Goal: Transaction & Acquisition: Purchase product/service

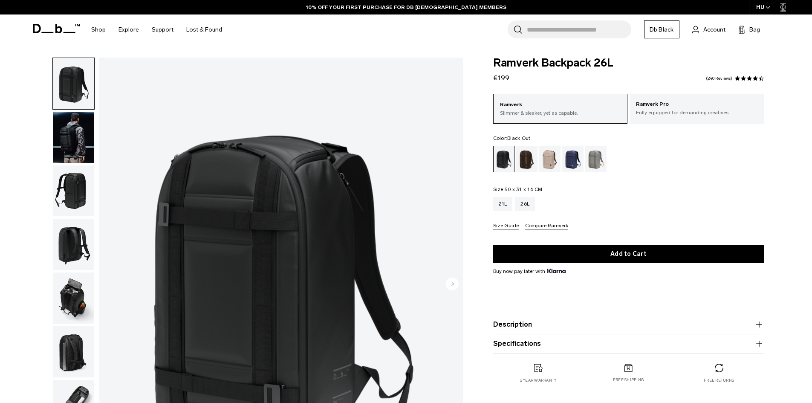
click at [71, 122] on img "button" at bounding box center [73, 137] width 41 height 51
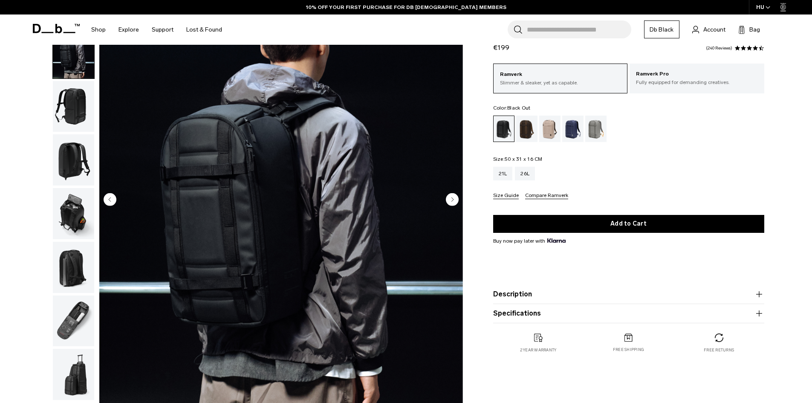
scroll to position [85, 0]
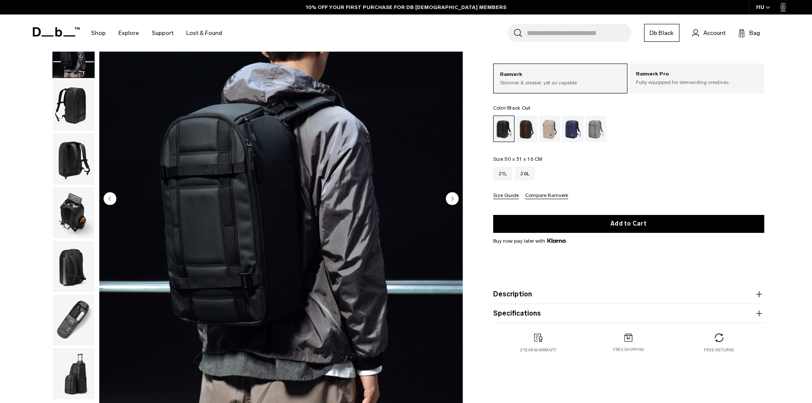
click at [451, 194] on circle "Next slide" at bounding box center [452, 198] width 13 height 13
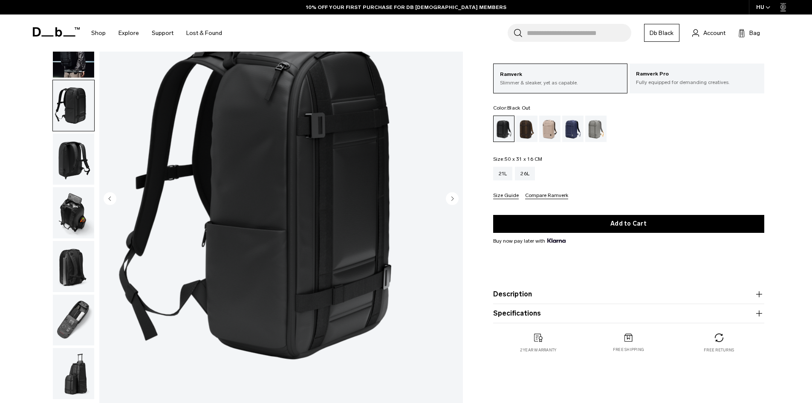
click at [452, 197] on icon "Next slide" at bounding box center [453, 199] width 2 height 4
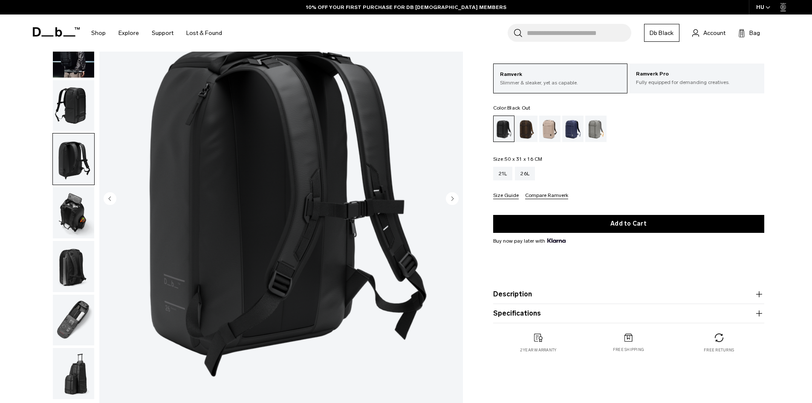
click at [452, 200] on icon "Next slide" at bounding box center [453, 199] width 2 height 4
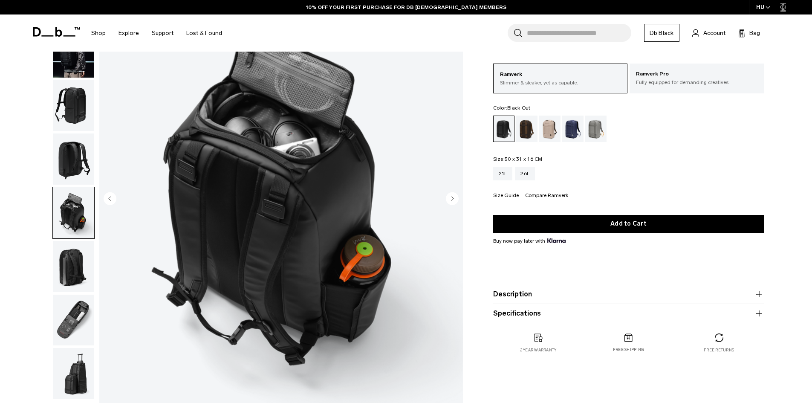
click at [452, 200] on icon "Next slide" at bounding box center [453, 199] width 2 height 4
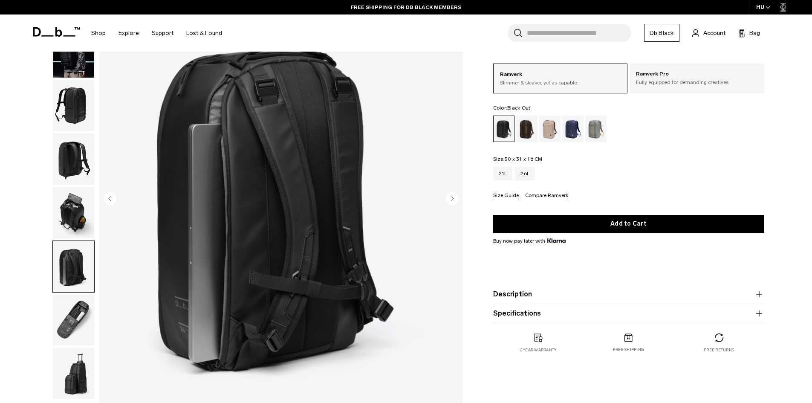
click at [452, 200] on icon "Next slide" at bounding box center [453, 199] width 2 height 4
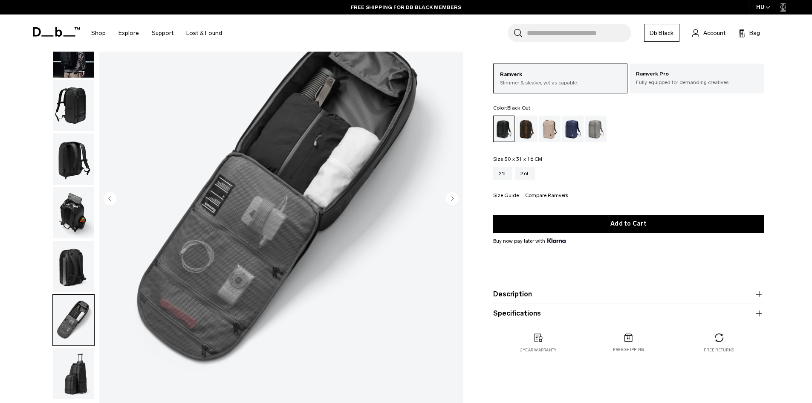
click at [452, 200] on icon "Next slide" at bounding box center [453, 199] width 2 height 4
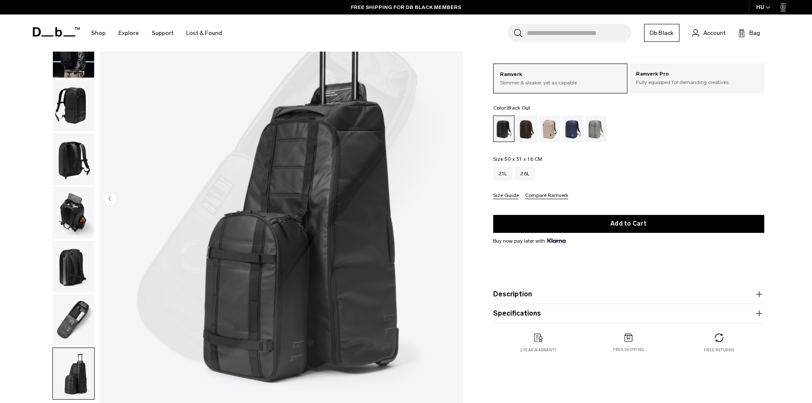
click at [487, 205] on div "Gallery 3D Details Dimensions 08 / 08" at bounding box center [407, 201] width 768 height 458
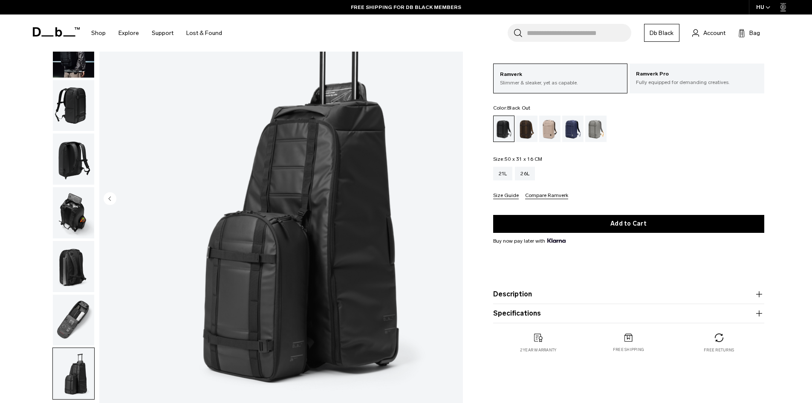
drag, startPoint x: 487, startPoint y: 205, endPoint x: 478, endPoint y: 205, distance: 9.0
click at [487, 205] on div "Ramverk Backpack 26L €199 4.5 star rating 240 Reviews Ramverk Slimmer & sleaker…" at bounding box center [629, 198] width 322 height 343
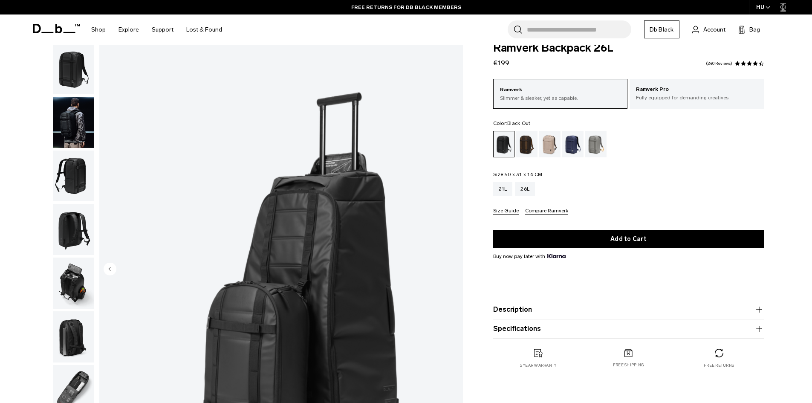
scroll to position [0, 0]
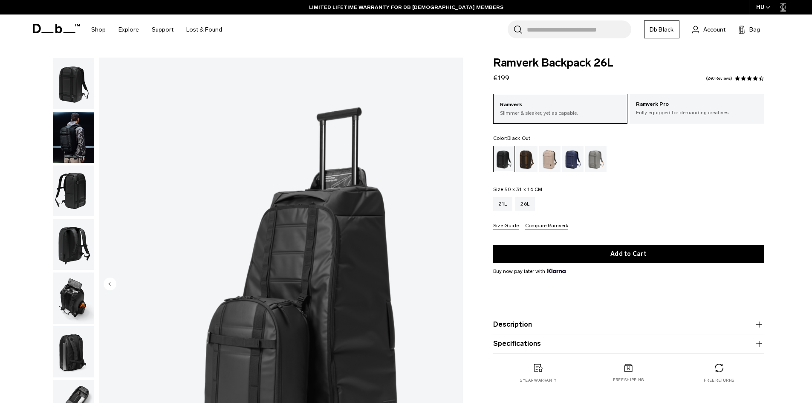
click at [71, 240] on img "button" at bounding box center [73, 244] width 41 height 51
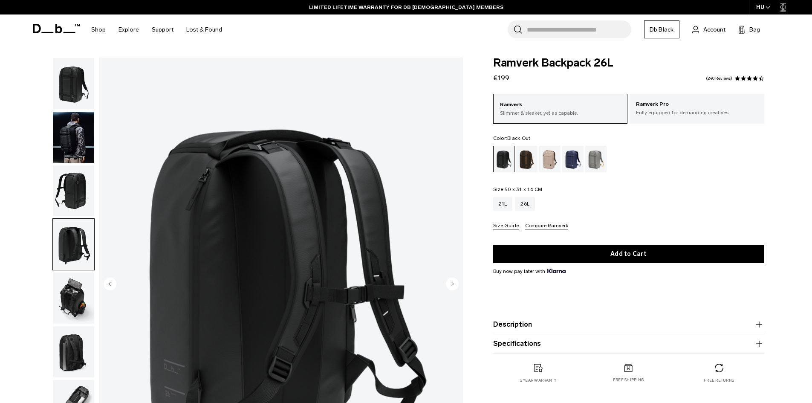
click at [74, 187] on img "button" at bounding box center [73, 190] width 41 height 51
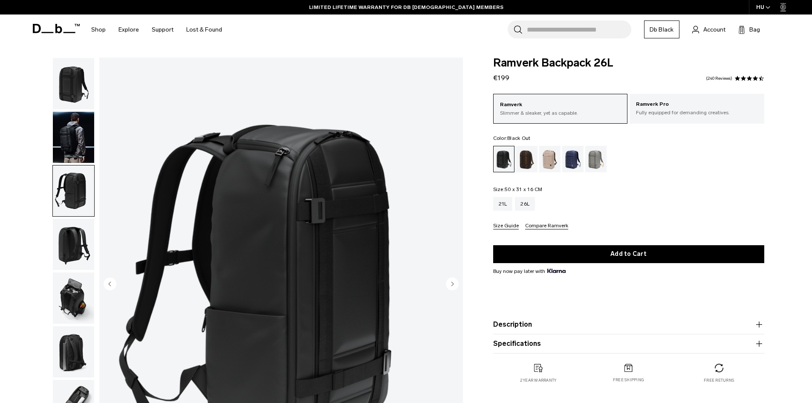
click at [75, 299] on img "button" at bounding box center [73, 297] width 41 height 51
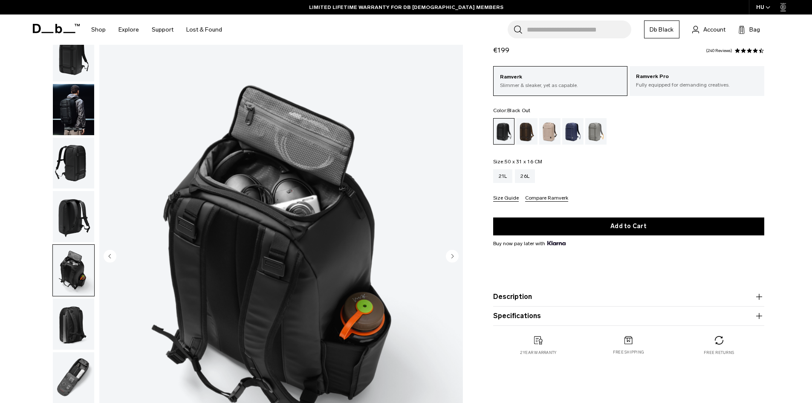
scroll to position [43, 0]
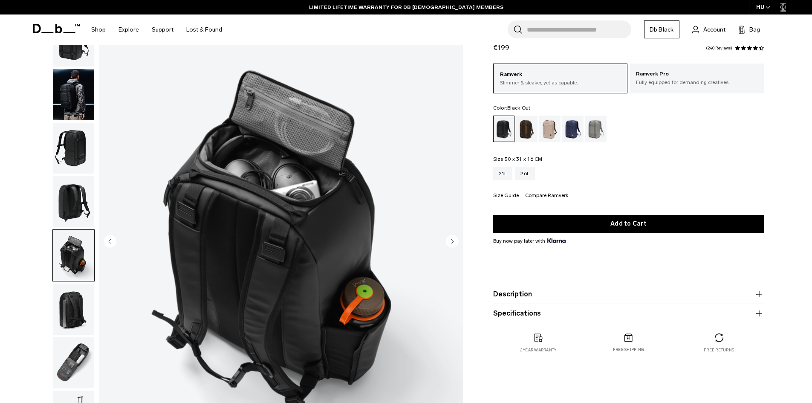
click at [452, 240] on icon "Next slide" at bounding box center [453, 241] width 2 height 4
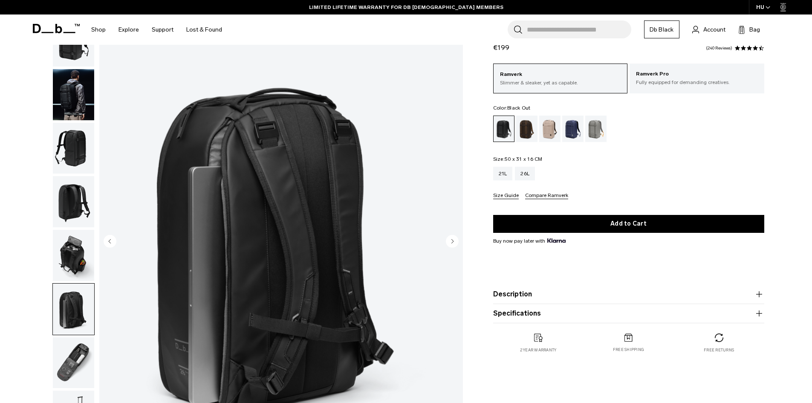
click at [452, 240] on icon "Next slide" at bounding box center [453, 241] width 2 height 4
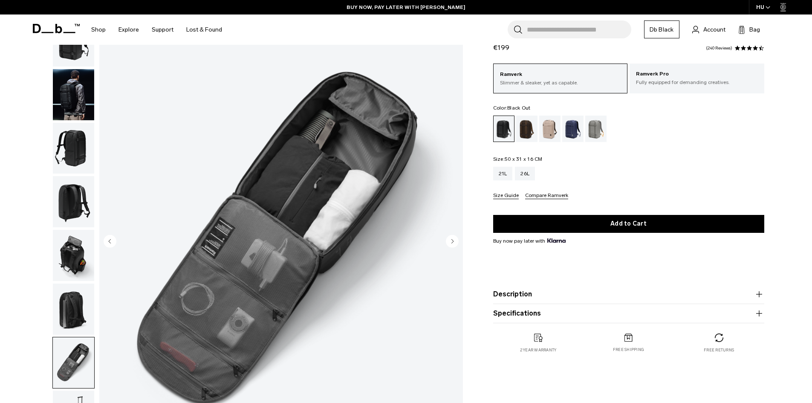
click at [456, 241] on circle "Next slide" at bounding box center [452, 241] width 13 height 13
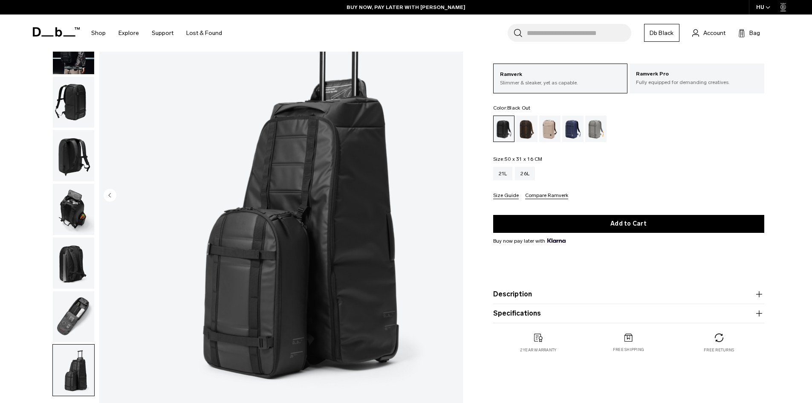
scroll to position [85, 0]
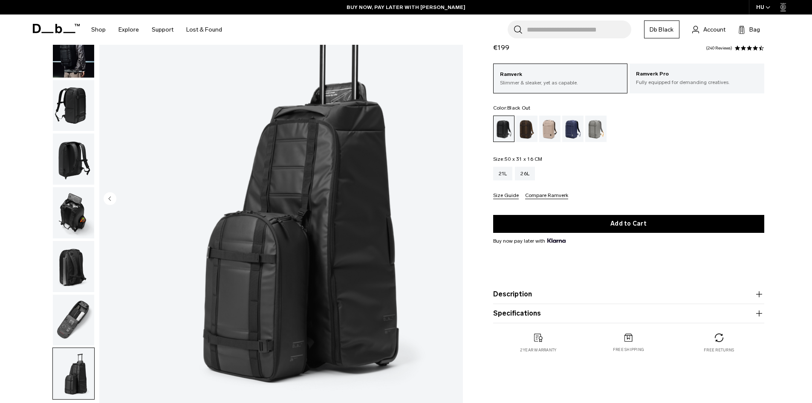
click at [93, 160] on img "button" at bounding box center [73, 158] width 41 height 51
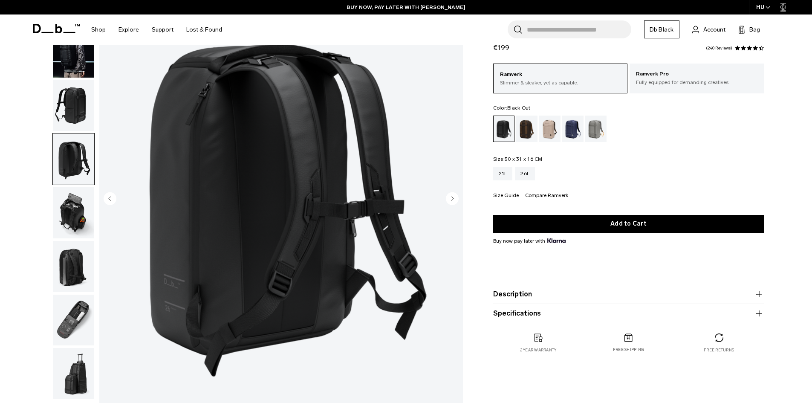
click at [76, 94] on img "button" at bounding box center [73, 105] width 41 height 51
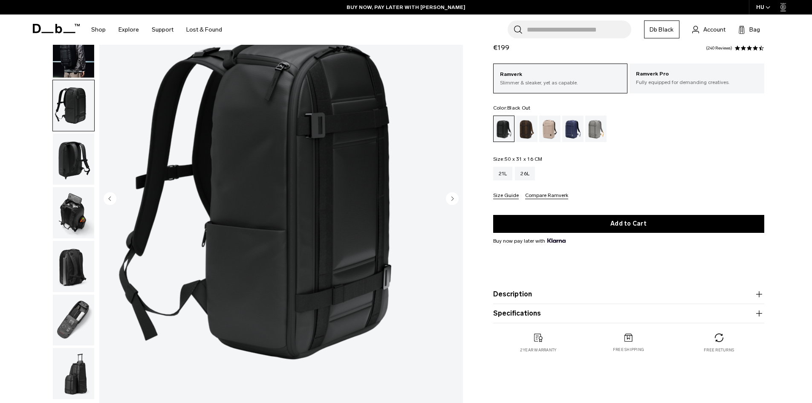
click at [51, 180] on div at bounding box center [71, 199] width 46 height 454
click at [68, 164] on img "button" at bounding box center [73, 158] width 41 height 51
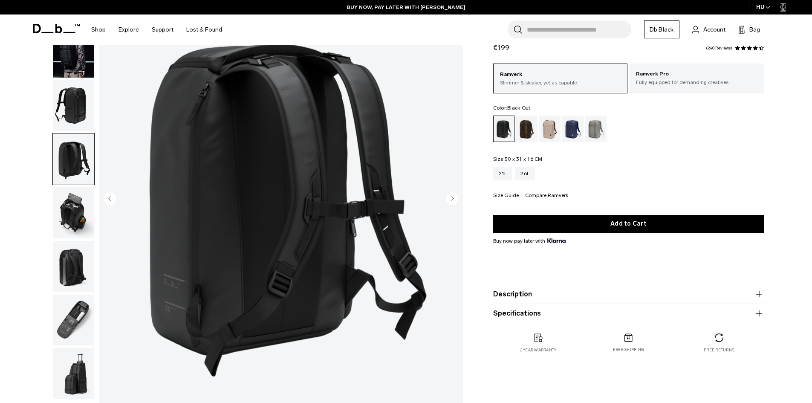
click at [65, 209] on img "button" at bounding box center [73, 212] width 41 height 51
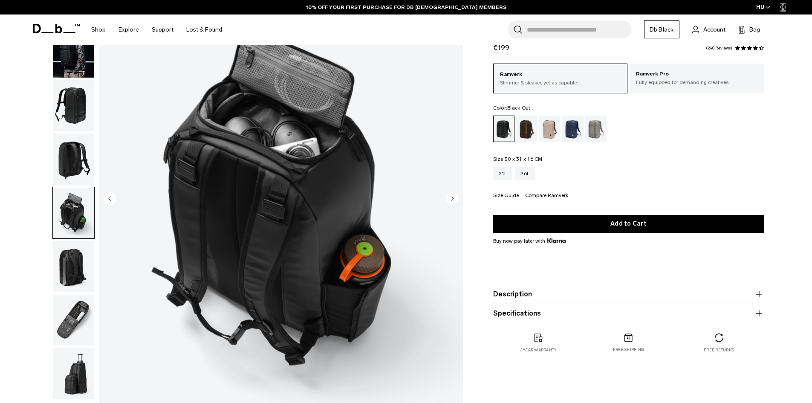
click at [456, 196] on circle "Next slide" at bounding box center [452, 198] width 13 height 13
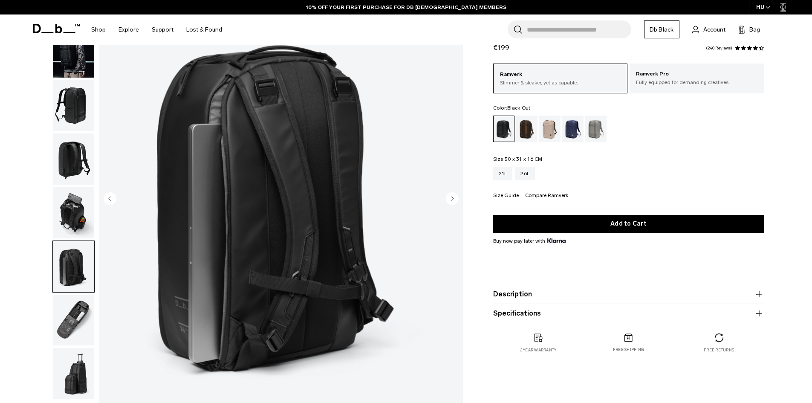
drag, startPoint x: 450, startPoint y: 195, endPoint x: 477, endPoint y: 225, distance: 40.2
click at [477, 225] on div "Gallery 3D Details Dimensions 06 / 08" at bounding box center [407, 201] width 768 height 458
click at [477, 225] on div "Ramverk Backpack 26L €199 4.5 star rating 240 Reviews Ramverk Slimmer & sleaker…" at bounding box center [629, 198] width 322 height 343
